Goal: Task Accomplishment & Management: Complete application form

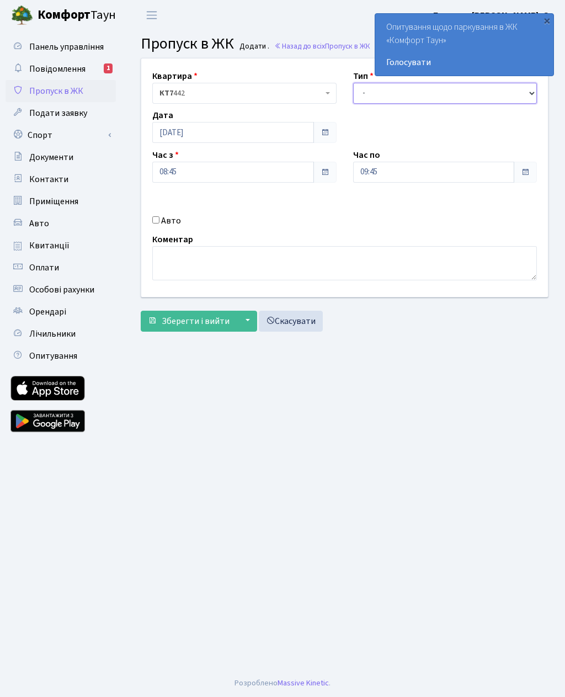
click at [445, 93] on select "- Доставка Таксі Гості Сервіс" at bounding box center [445, 93] width 184 height 21
select select "3"
click at [156, 221] on input "Авто" at bounding box center [155, 219] width 7 height 7
checkbox input "true"
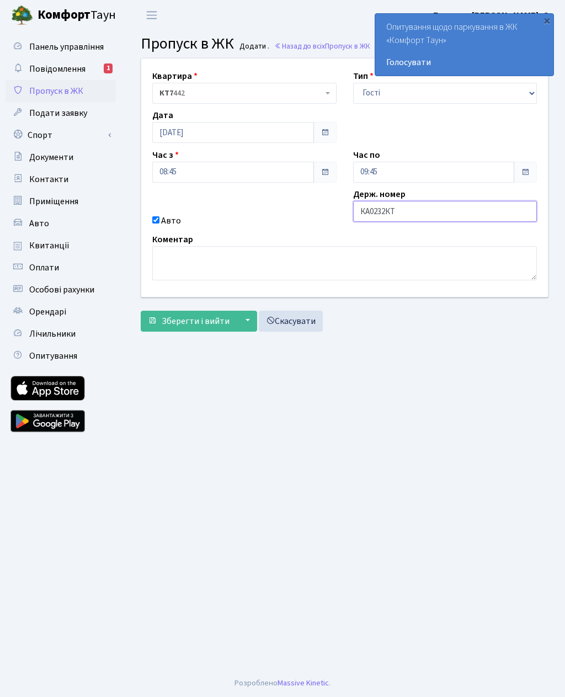
type input "КА0232КТ"
click at [255, 178] on input "08:45" at bounding box center [233, 172] width 162 height 21
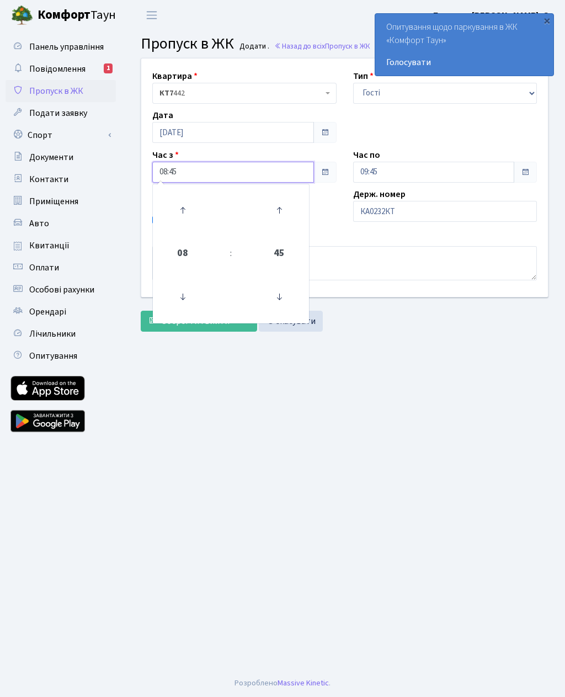
click at [278, 301] on icon at bounding box center [279, 297] width 30 height 30
type input "08:30"
click at [306, 418] on main "Admin Пропуск в ЖК Додати Пропуск в ЖК Додати . Назад до всіх Пропуск в ЖК Квар…" at bounding box center [344, 349] width 441 height 639
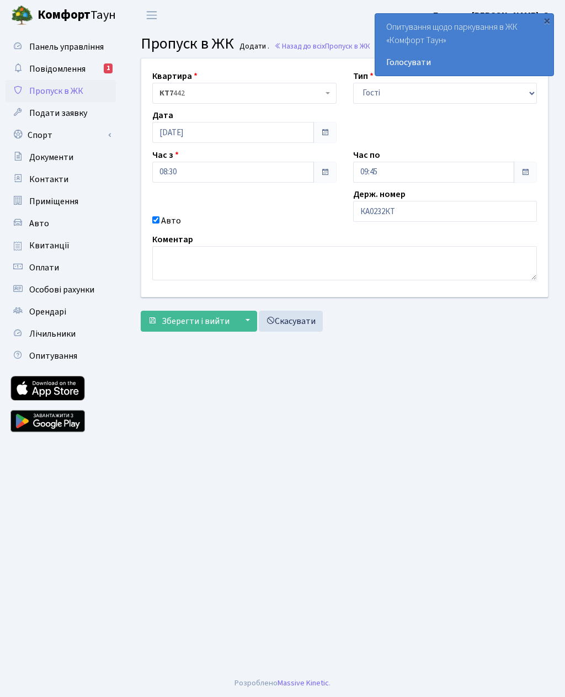
click at [175, 319] on span "Зберегти і вийти" at bounding box center [196, 321] width 68 height 12
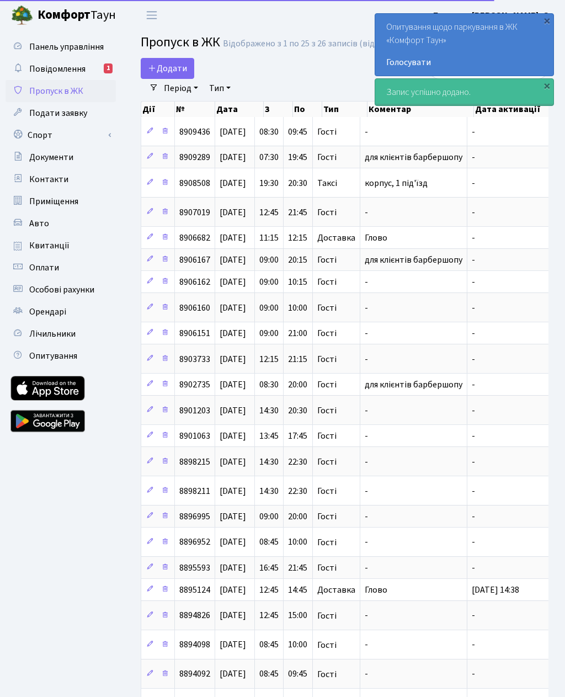
select select "25"
